Goal: Find specific page/section: Find specific page/section

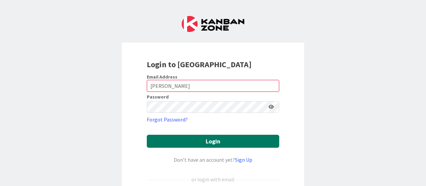
click at [207, 143] on button "Login" at bounding box center [213, 141] width 132 height 13
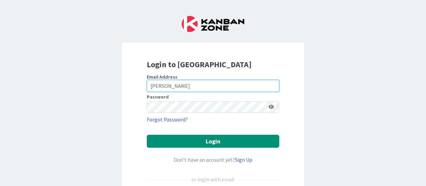
drag, startPoint x: 190, startPoint y: 85, endPoint x: 118, endPoint y: 81, distance: 71.3
click at [118, 81] on div "Login to [GEOGRAPHIC_DATA] Email Address [PERSON_NAME] Password Forgot Password…" at bounding box center [213, 93] width 426 height 186
type input "[EMAIL_ADDRESS][DOMAIN_NAME]"
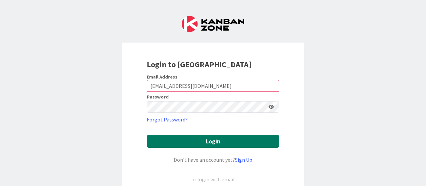
click at [213, 144] on button "Login" at bounding box center [213, 141] width 132 height 13
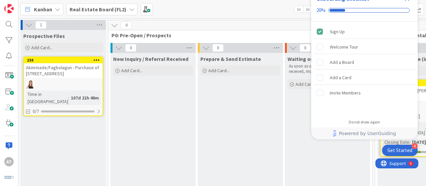
click at [247, 15] on div "Kanban Real Estate Board (FL2) 1x 2x 3x" at bounding box center [221, 9] width 407 height 18
click at [371, 124] on div "Do not show again" at bounding box center [363, 121] width 31 height 5
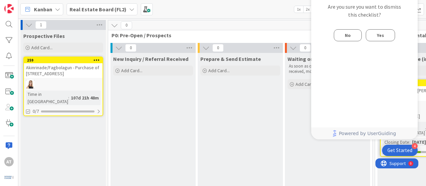
click at [372, 36] on button "Yes" at bounding box center [379, 35] width 29 height 12
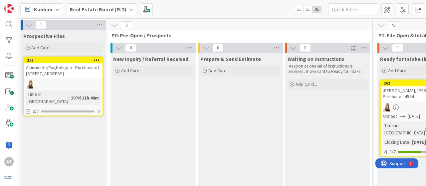
click at [383, 26] on icon at bounding box center [380, 25] width 7 height 7
click at [382, 26] on icon at bounding box center [380, 25] width 7 height 7
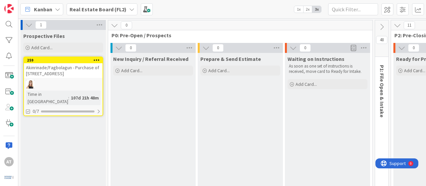
click at [382, 26] on icon at bounding box center [381, 26] width 7 height 7
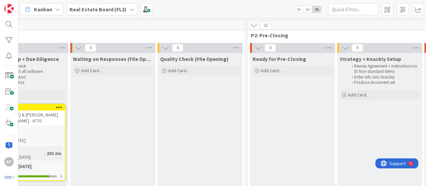
scroll to position [0, 482]
click at [10, 22] on div at bounding box center [8, 24] width 13 height 13
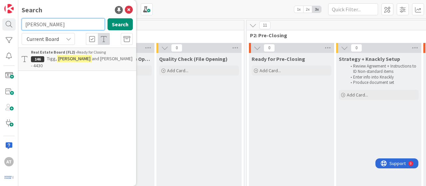
drag, startPoint x: 56, startPoint y: 24, endPoint x: 0, endPoint y: 18, distance: 56.2
click at [0, 18] on div "AT Search [PERSON_NAME] Search Current Board Real Estate Board (FL2) › Ready fo…" at bounding box center [9, 93] width 18 height 186
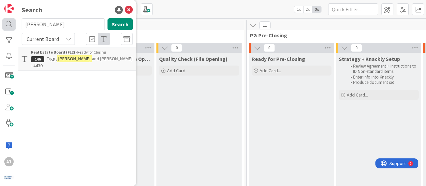
click at [0, 18] on div "AT" at bounding box center [9, 93] width 18 height 186
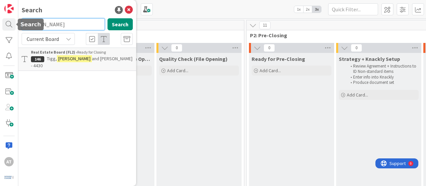
drag, startPoint x: 51, startPoint y: 26, endPoint x: 0, endPoint y: 17, distance: 51.2
click at [0, 17] on div "AT Search [PERSON_NAME] Search Current Board Real Estate Board (FL2) › Ready fo…" at bounding box center [9, 93] width 18 height 186
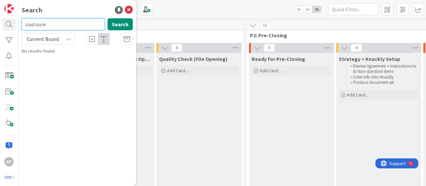
click at [37, 24] on input "coutoure" at bounding box center [63, 24] width 83 height 12
type input "couture"
drag, startPoint x: 70, startPoint y: 24, endPoint x: 0, endPoint y: 30, distance: 70.4
click at [0, 30] on div "AT Search couture Search Current Board No results found." at bounding box center [9, 93] width 18 height 186
click at [206, 1] on div "Kanban Real Estate Board (FL2) 1x 2x 3x" at bounding box center [221, 9] width 407 height 18
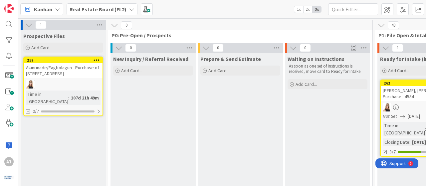
click at [122, 8] on b "Real Estate Board (FL2)" at bounding box center [97, 9] width 57 height 7
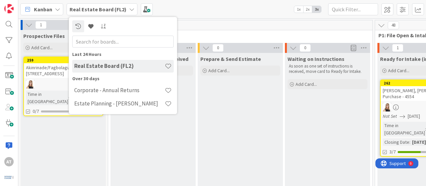
click at [129, 8] on icon at bounding box center [131, 9] width 5 height 5
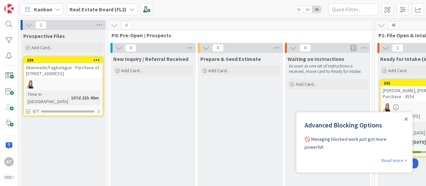
click at [407, 121] on div "Close Announcement" at bounding box center [405, 118] width 3 height 7
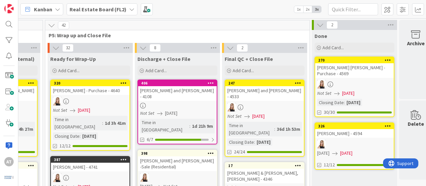
scroll to position [0, 1670]
